Goal: Browse casually

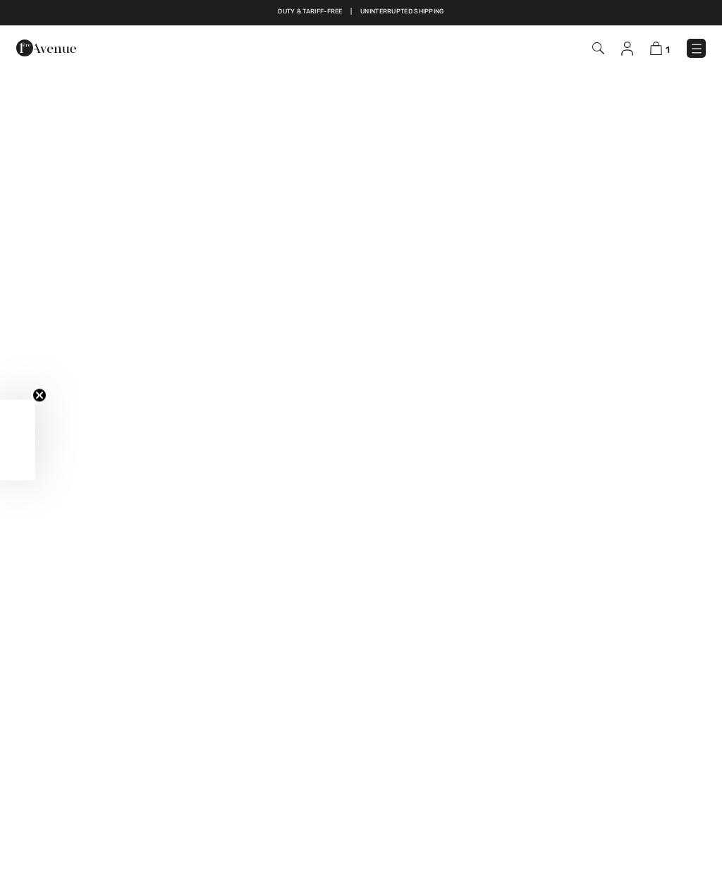
checkbox input "true"
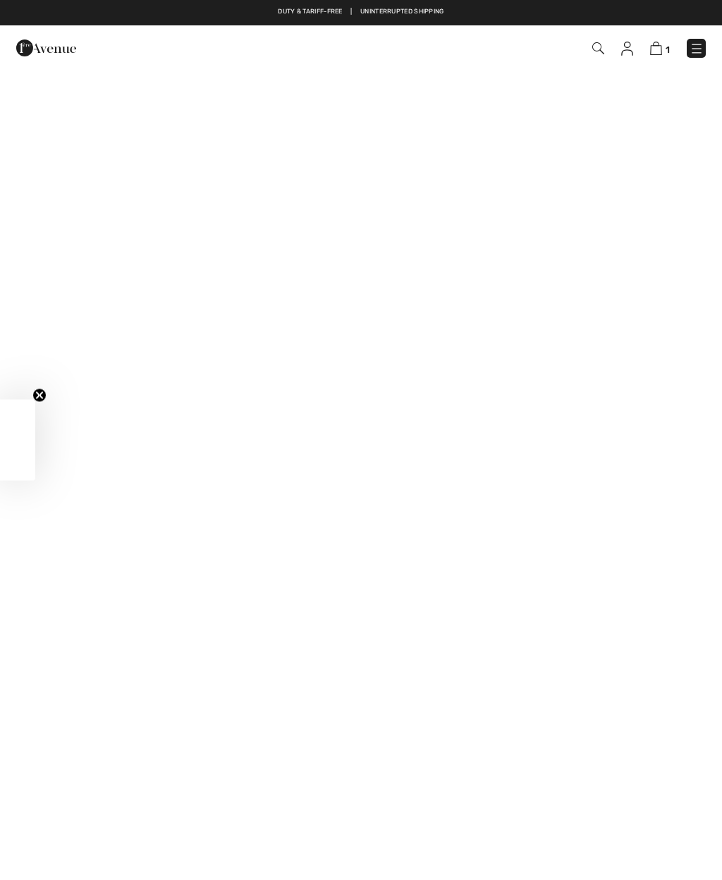
checkbox input "true"
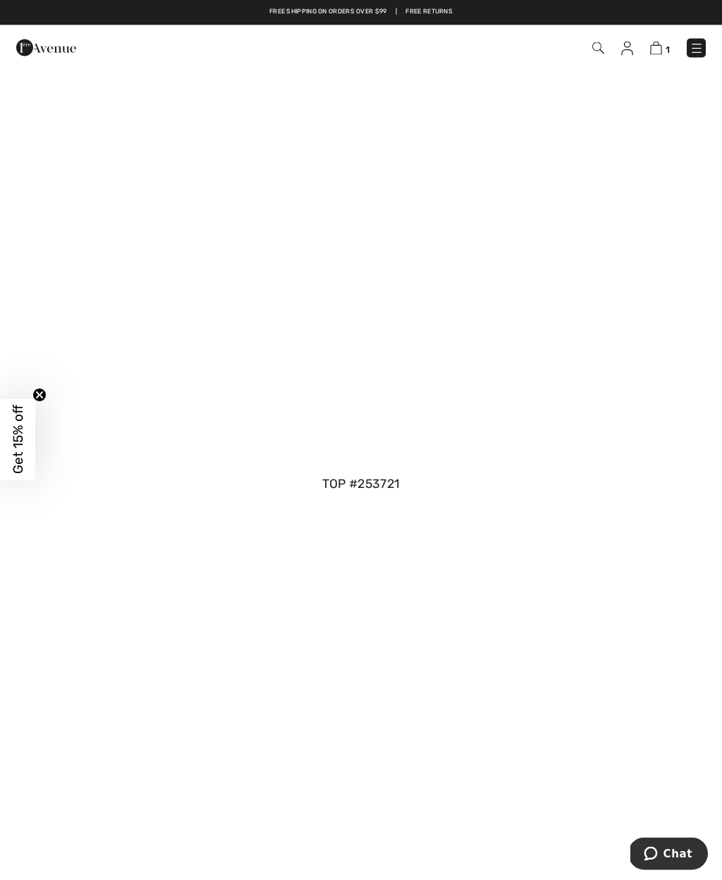
scroll to position [1183, 0]
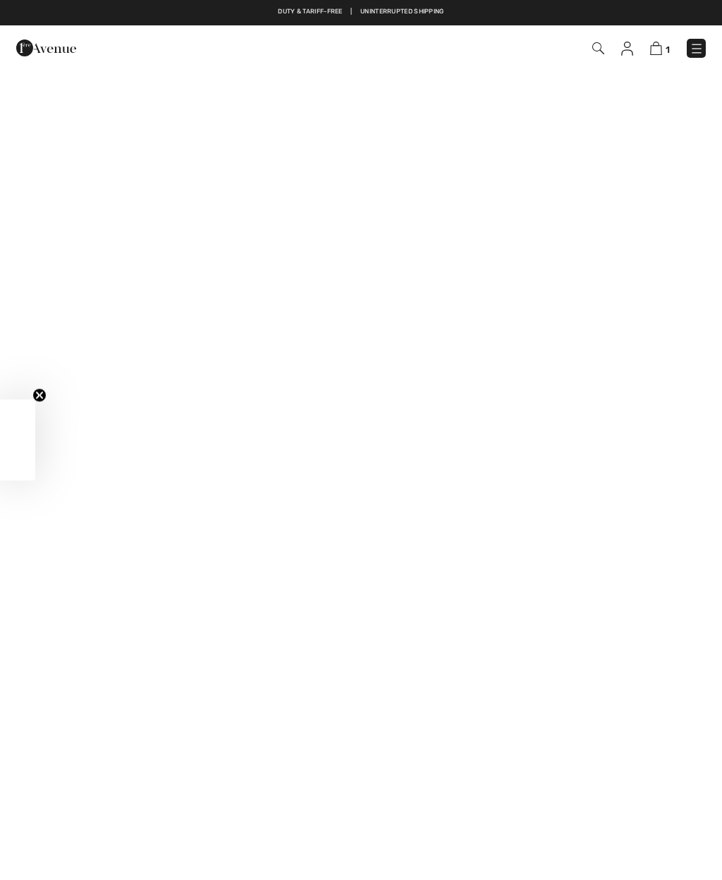
checkbox input "true"
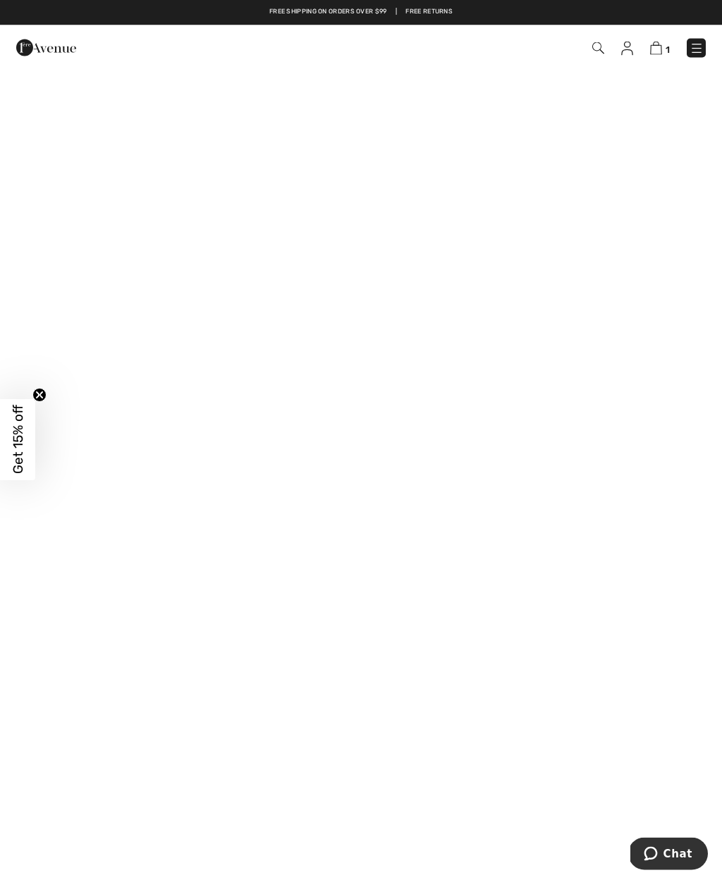
scroll to position [271, 0]
click at [31, 53] on img at bounding box center [46, 48] width 60 height 28
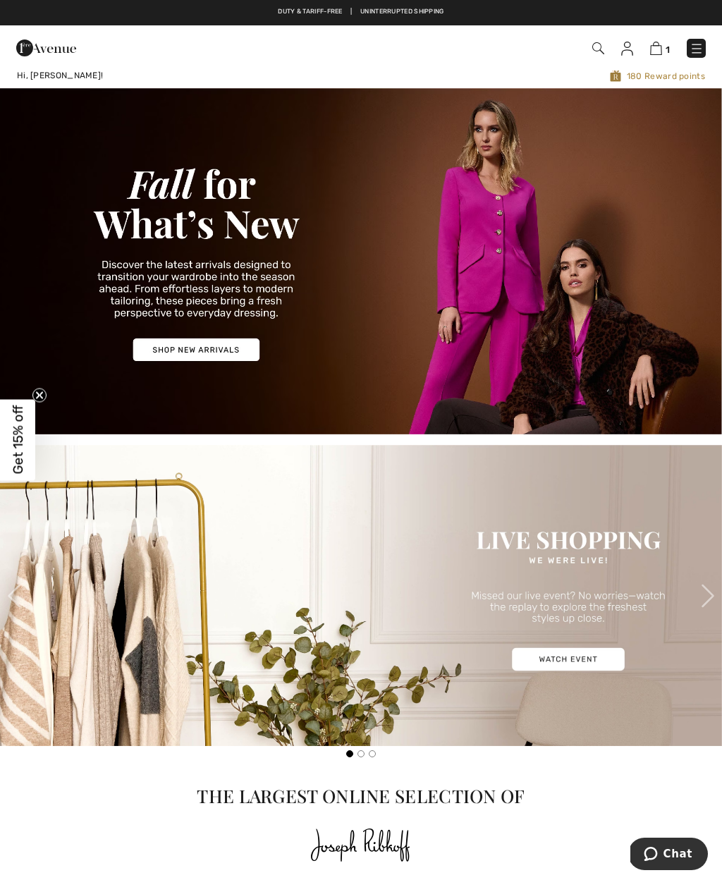
click at [206, 340] on img at bounding box center [361, 261] width 722 height 346
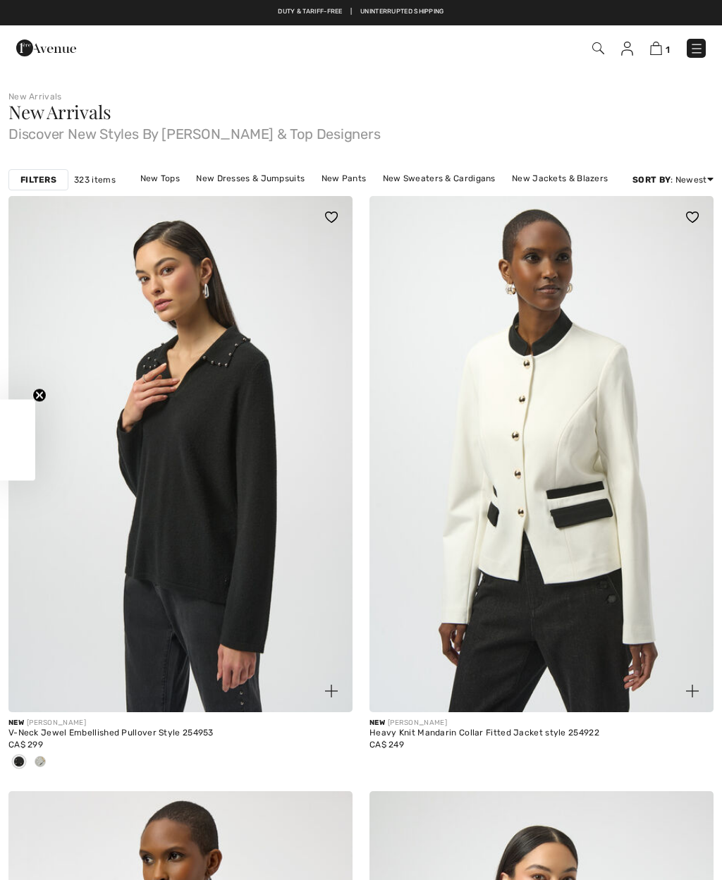
checkbox input "true"
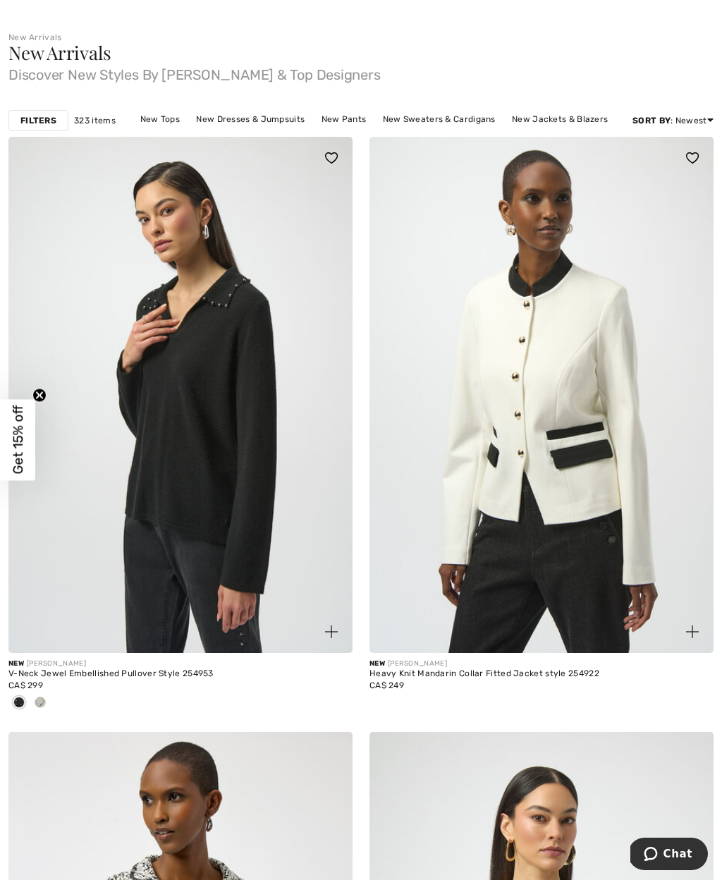
scroll to position [62, 0]
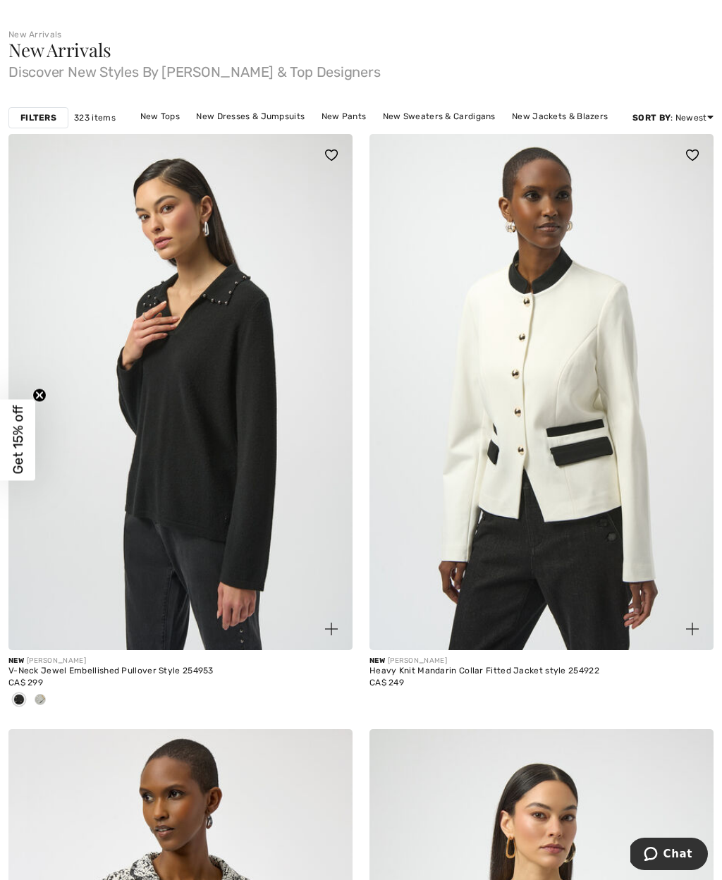
click at [214, 488] on img at bounding box center [180, 392] width 344 height 516
click at [257, 472] on img at bounding box center [180, 392] width 344 height 516
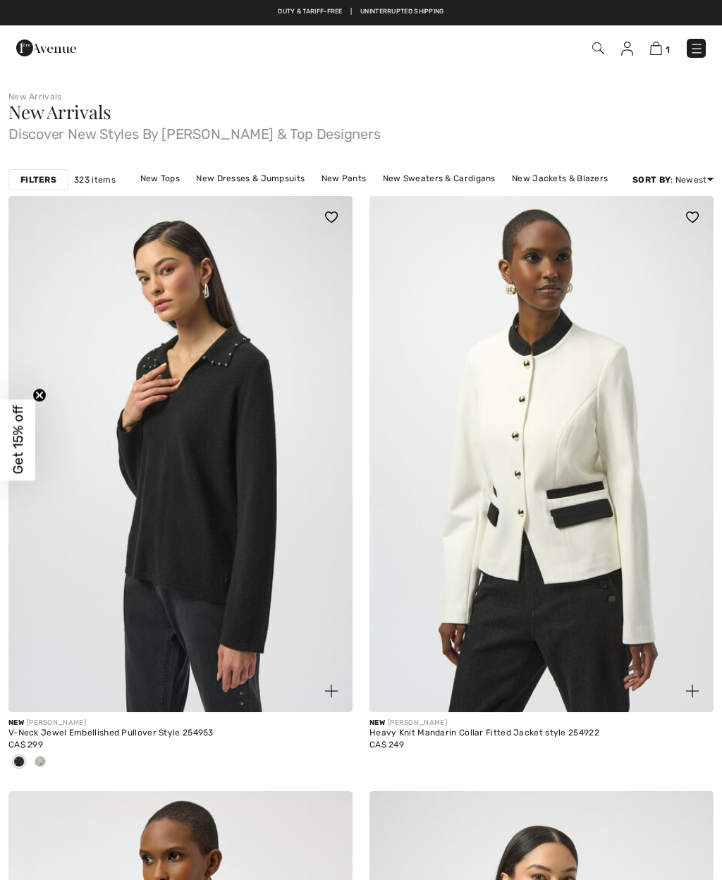
checkbox input "true"
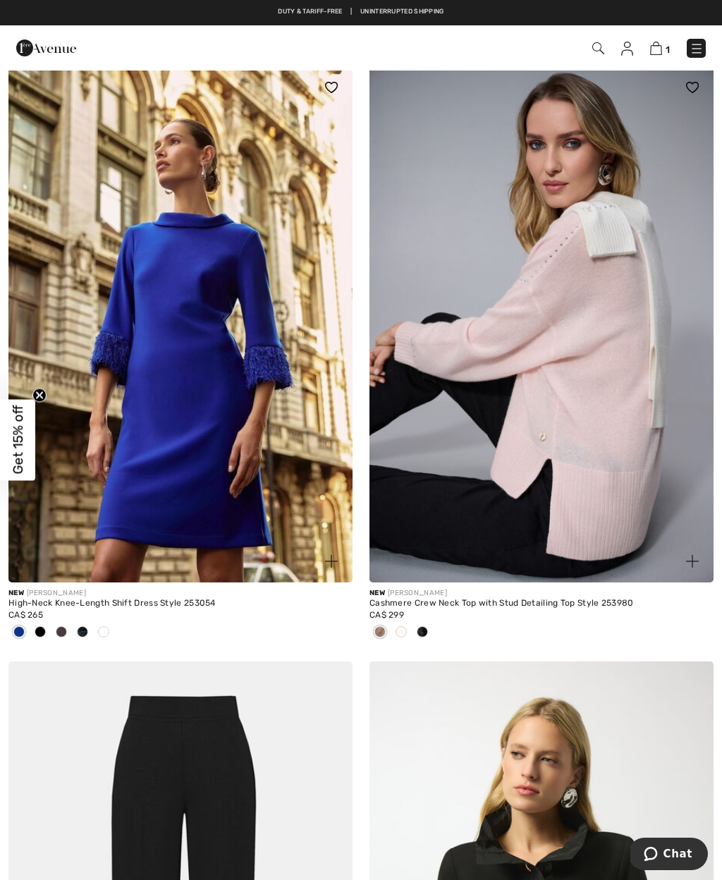
scroll to position [2463, 0]
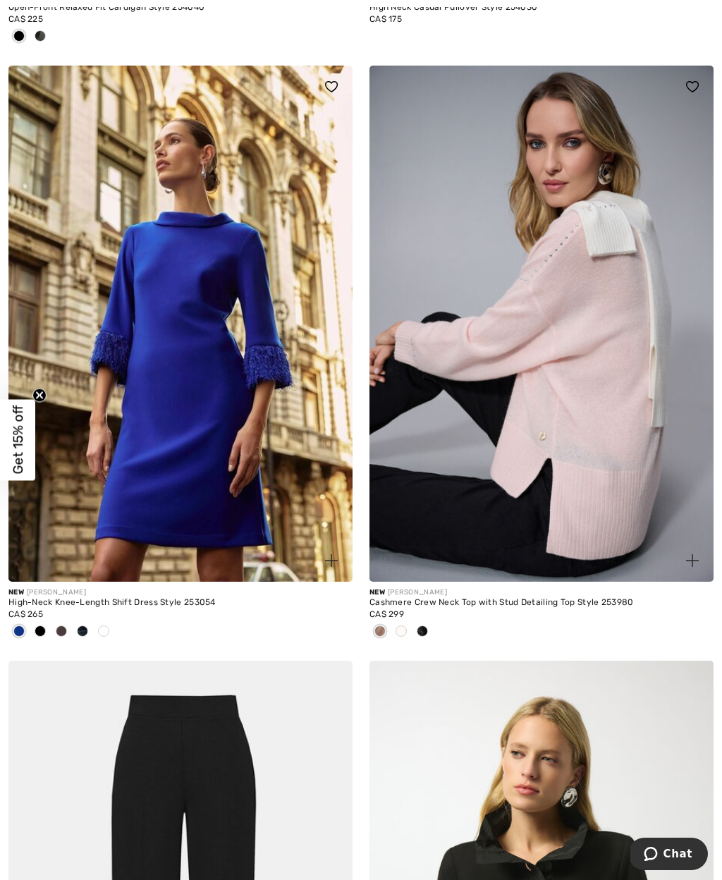
click at [606, 462] on img at bounding box center [541, 324] width 344 height 516
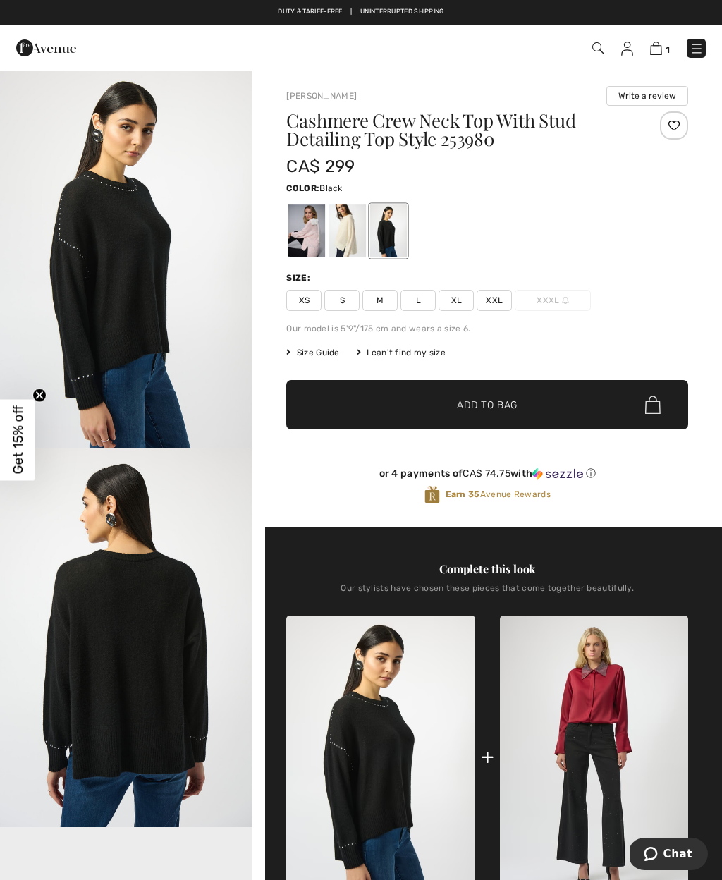
click at [352, 219] on div at bounding box center [347, 230] width 37 height 53
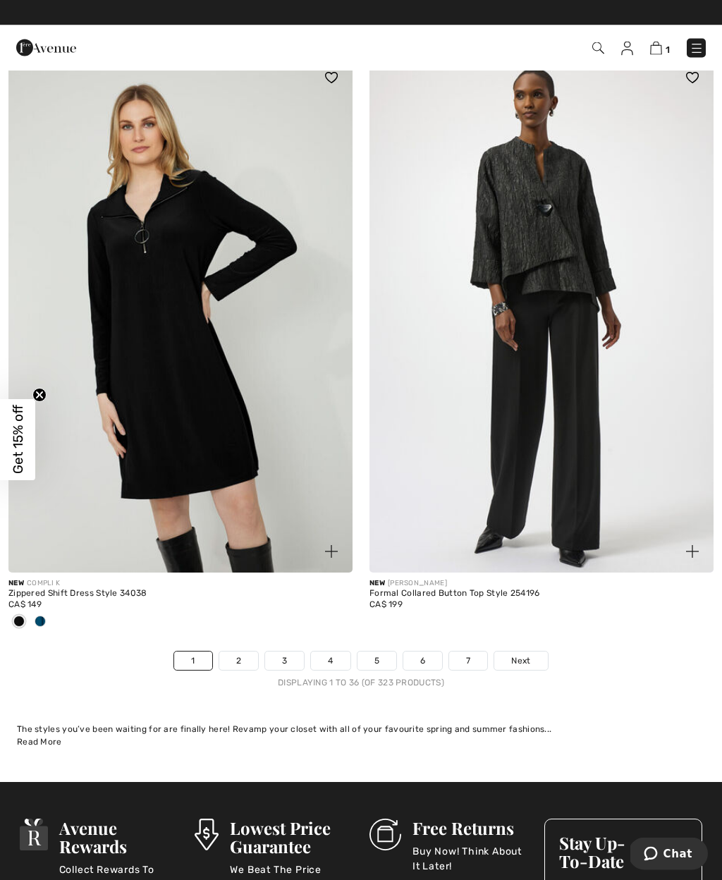
scroll to position [10404, 0]
click at [533, 651] on link "Next" at bounding box center [520, 660] width 53 height 18
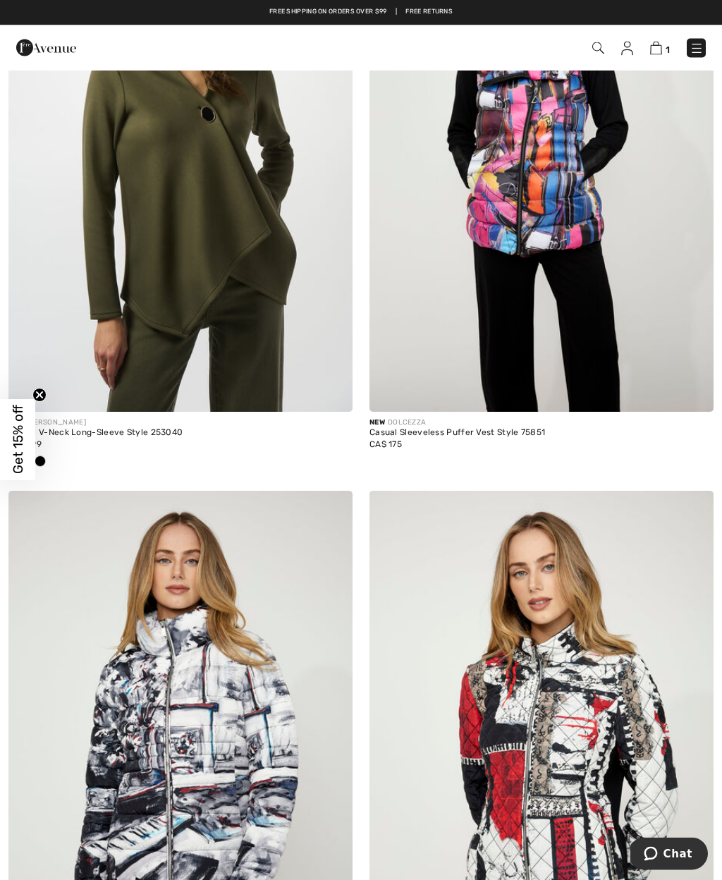
scroll to position [8185, 0]
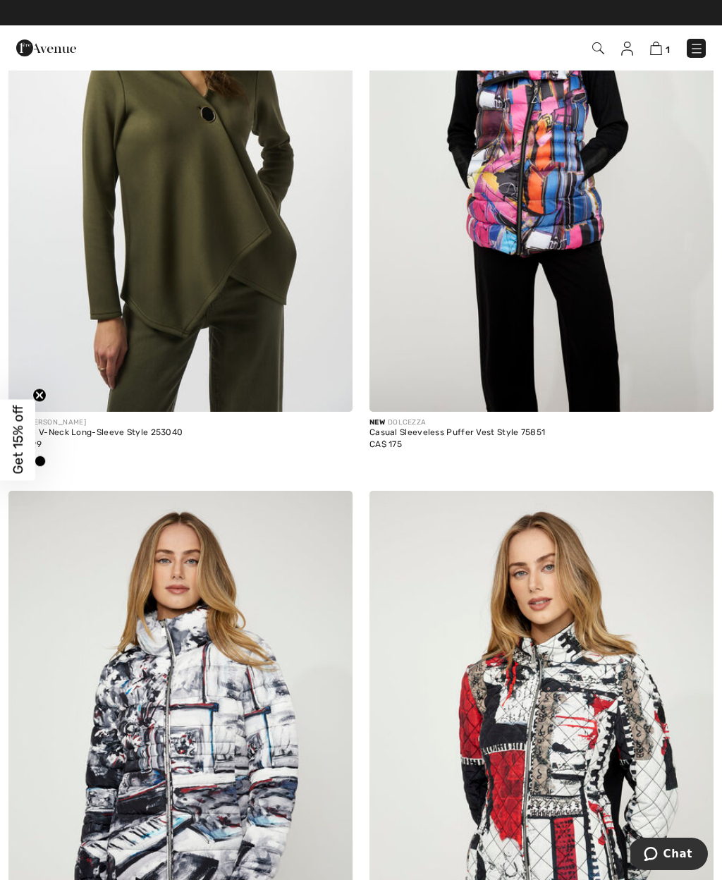
click at [51, 45] on img at bounding box center [46, 48] width 60 height 28
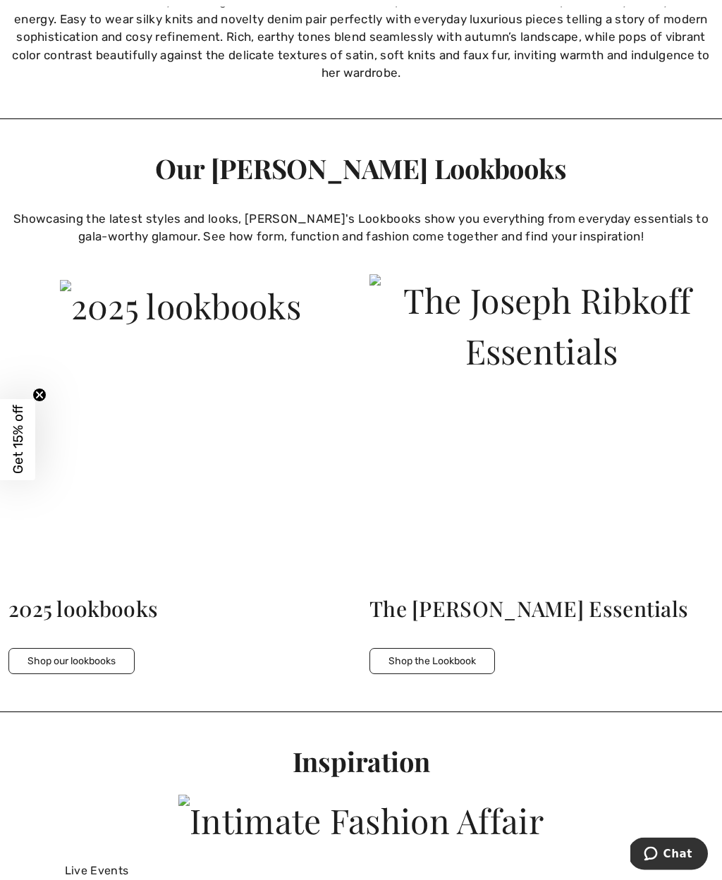
scroll to position [2564, 0]
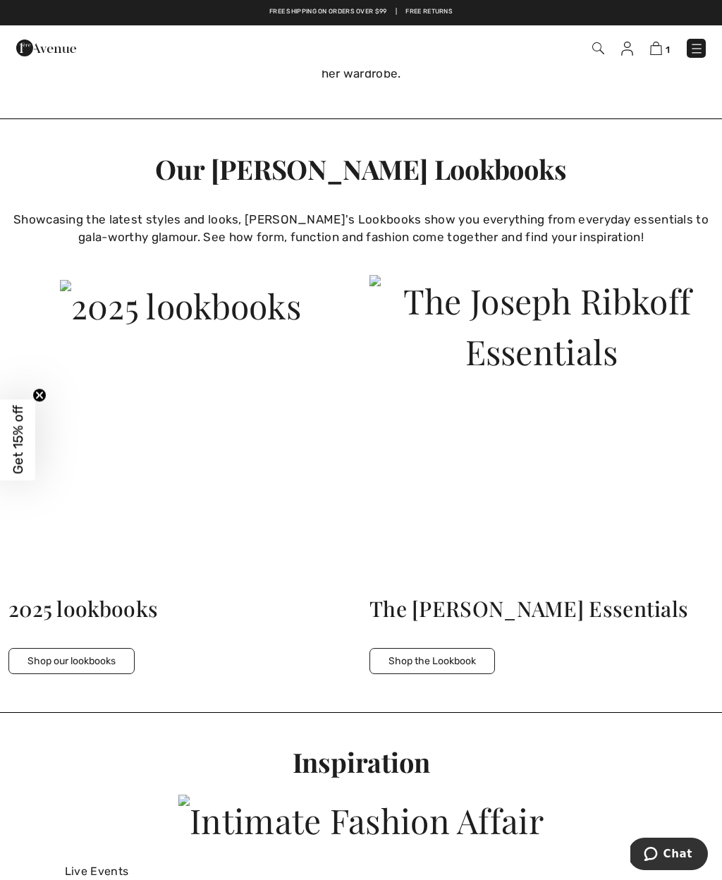
click at [92, 651] on button "Shop our lookbooks" at bounding box center [71, 661] width 126 height 26
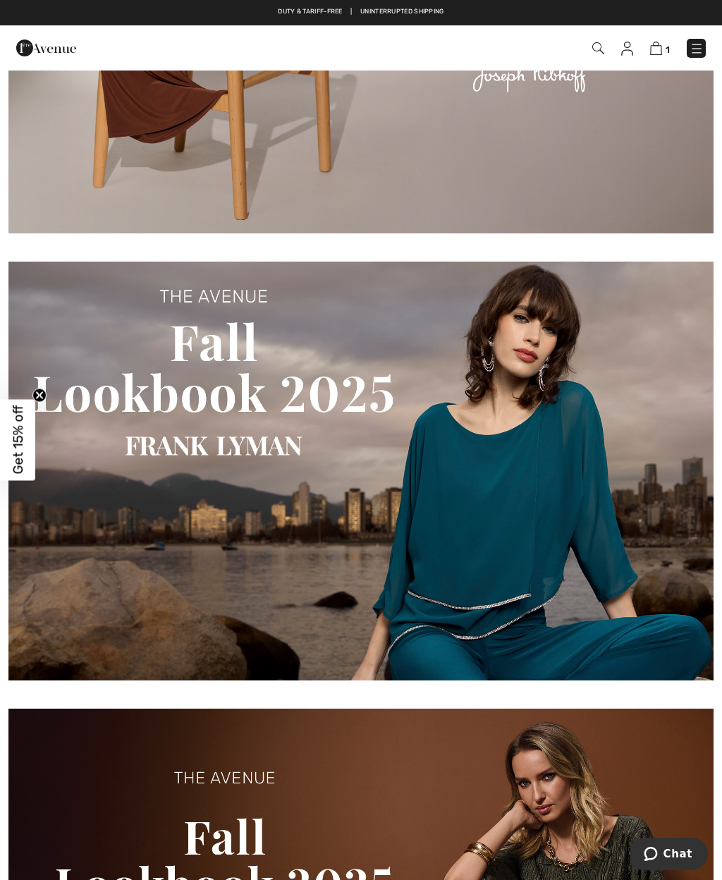
scroll to position [402, 0]
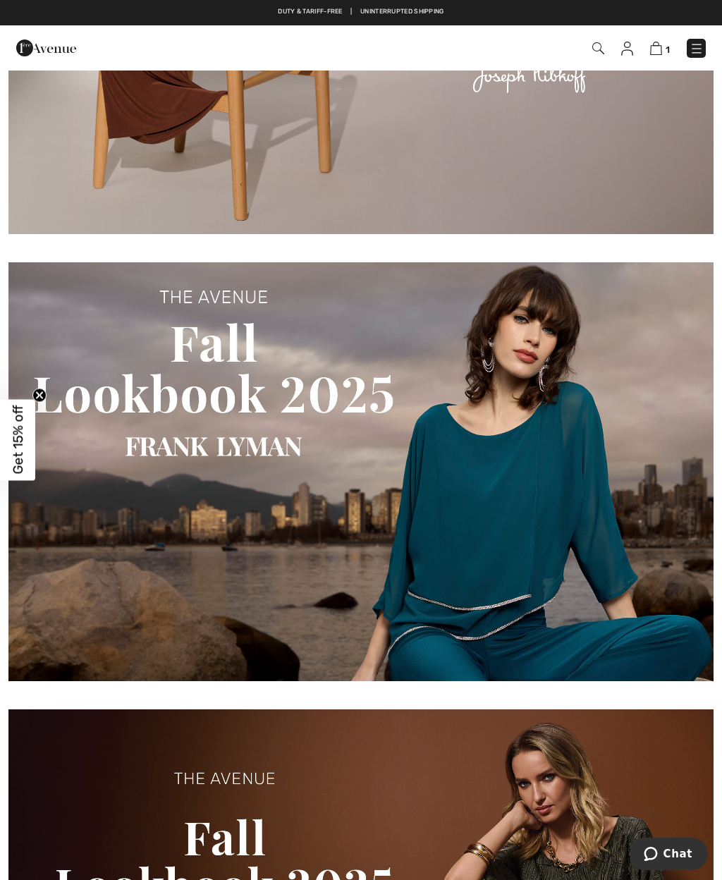
click at [518, 525] on img at bounding box center [360, 471] width 705 height 419
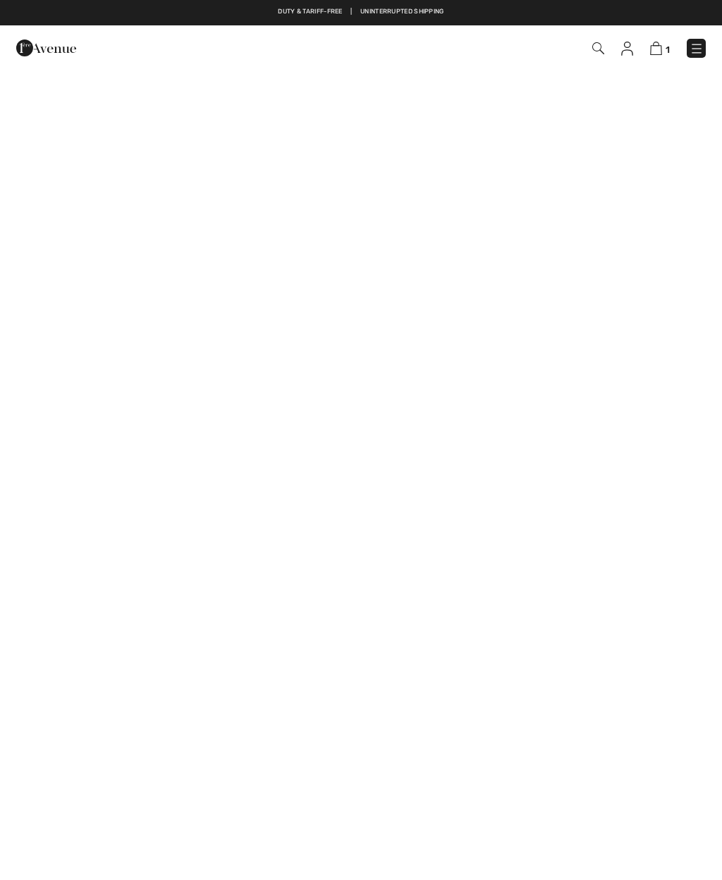
checkbox input "true"
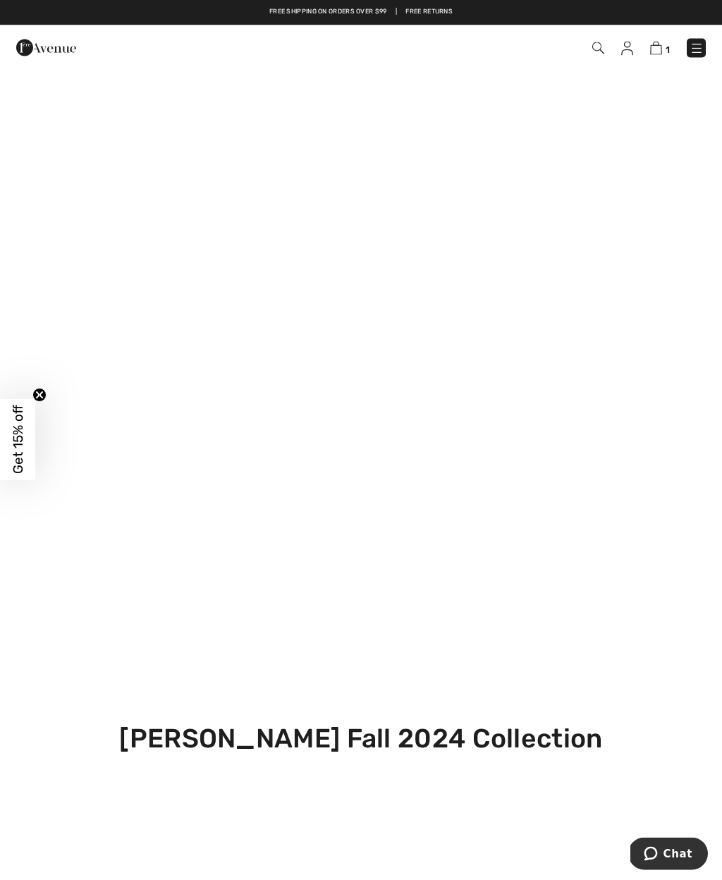
scroll to position [479, 0]
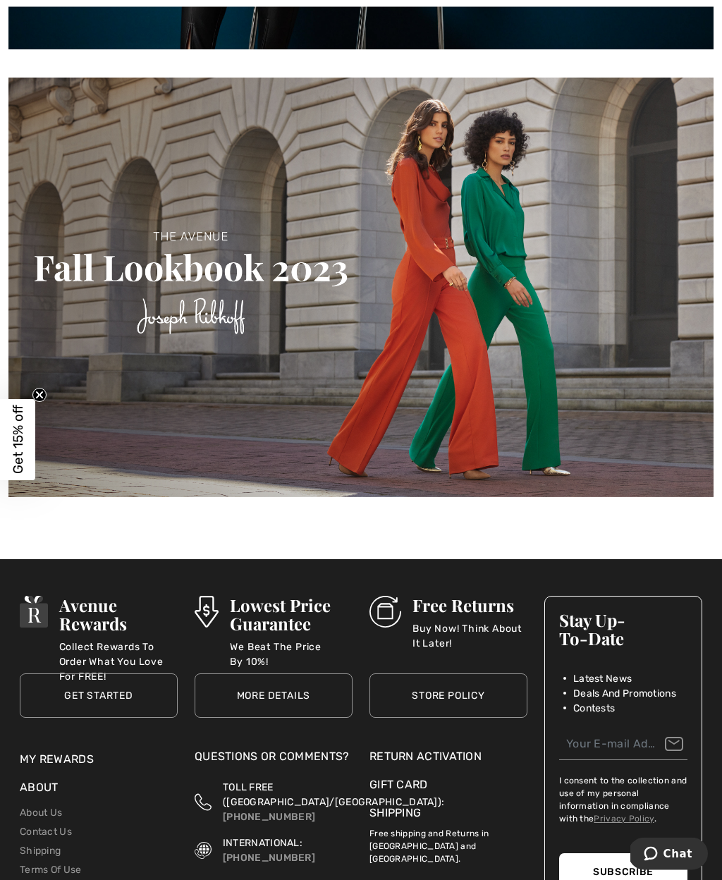
scroll to position [6351, 0]
